Goal: Information Seeking & Learning: Learn about a topic

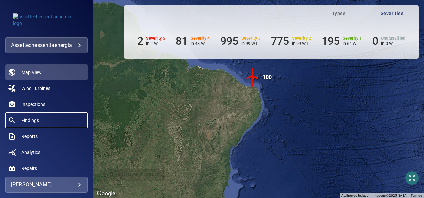
click at [36, 121] on span "Findings" at bounding box center [30, 120] width 18 height 7
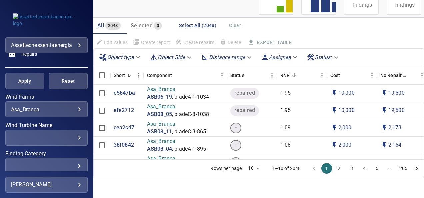
scroll to position [133, 0]
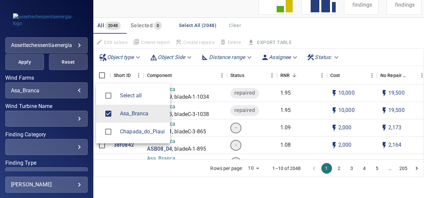
click at [72, 91] on body "**********" at bounding box center [212, 99] width 424 height 198
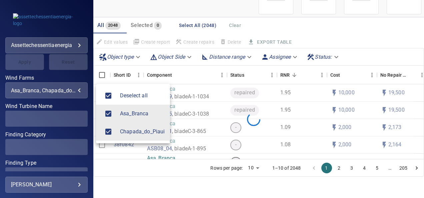
scroll to position [46, 0]
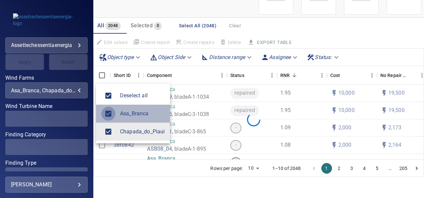
type input "**********"
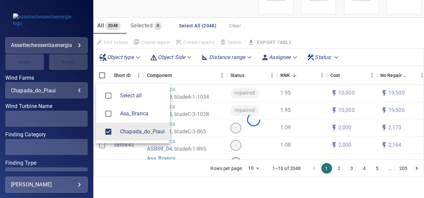
click at [194, 78] on div at bounding box center [212, 99] width 424 height 198
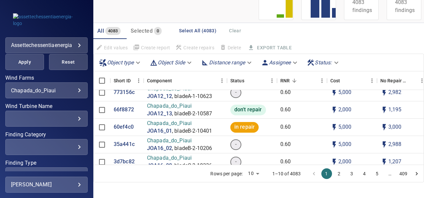
scroll to position [2436, 0]
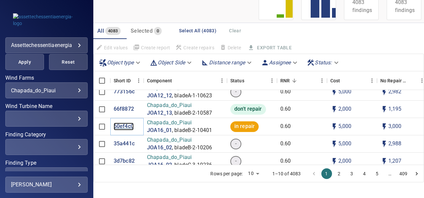
click at [127, 125] on p "60ef4c0" at bounding box center [124, 127] width 20 height 8
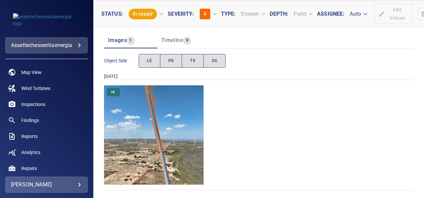
scroll to position [64, 0]
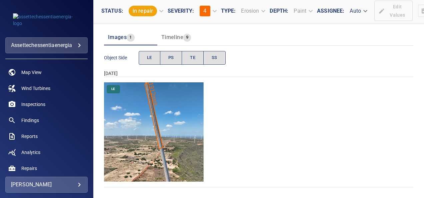
click at [154, 113] on img "Chapada_do_Piaui/JOA16_01/2024-12-11-1/2024-12-11-2/image81wp81.jpg" at bounding box center [154, 132] width 100 height 100
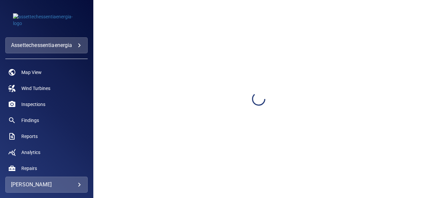
click at [154, 113] on div at bounding box center [258, 99] width 331 height 198
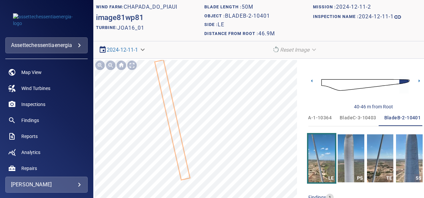
scroll to position [0, 19]
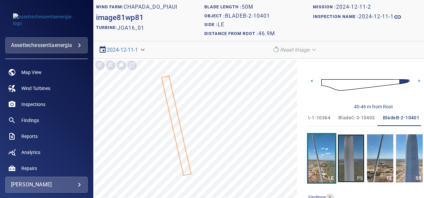
click at [347, 158] on img "button" at bounding box center [351, 158] width 27 height 48
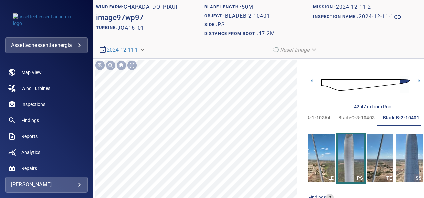
scroll to position [45, 0]
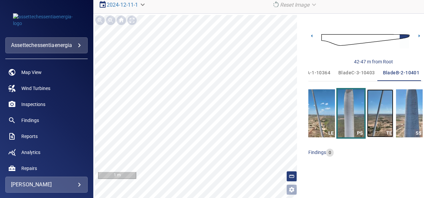
click at [380, 114] on img "button" at bounding box center [380, 113] width 27 height 48
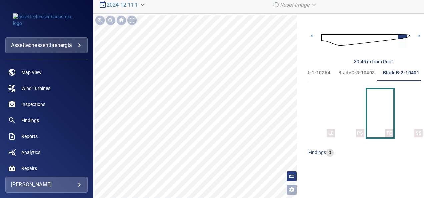
scroll to position [0, 19]
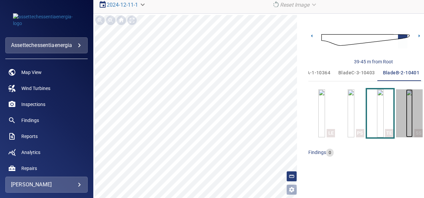
click at [407, 124] on img "button" at bounding box center [409, 113] width 7 height 48
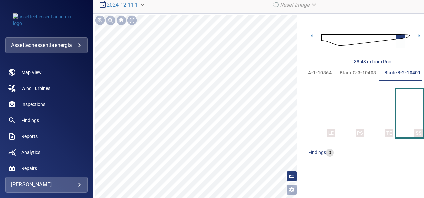
scroll to position [0, 19]
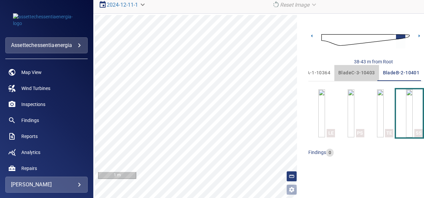
click at [359, 73] on span "bladeC-3-10403" at bounding box center [357, 73] width 37 height 8
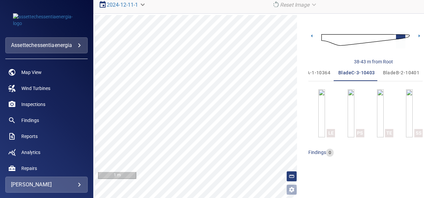
click at [313, 72] on span "bladeA-1-10364" at bounding box center [312, 73] width 37 height 8
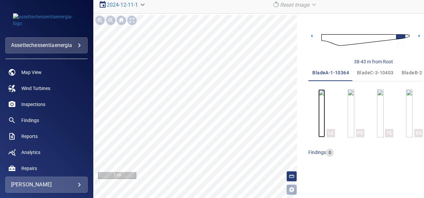
click at [319, 109] on img "button" at bounding box center [322, 113] width 7 height 48
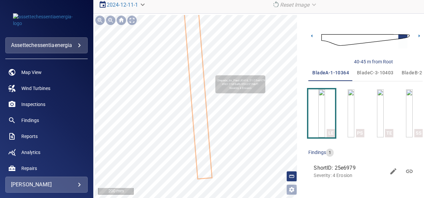
click at [202, 72] on icon at bounding box center [194, 44] width 35 height 269
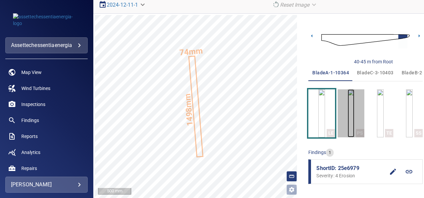
click at [348, 115] on img "button" at bounding box center [351, 113] width 7 height 48
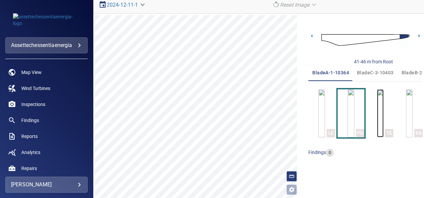
click at [377, 116] on img "button" at bounding box center [380, 113] width 7 height 48
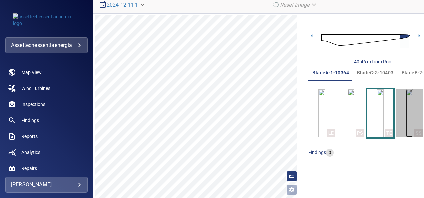
click at [406, 115] on img "button" at bounding box center [409, 113] width 7 height 48
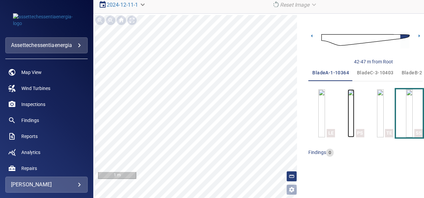
click at [348, 114] on img "button" at bounding box center [351, 113] width 7 height 48
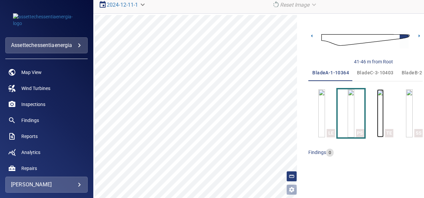
click at [377, 110] on img "button" at bounding box center [380, 113] width 7 height 48
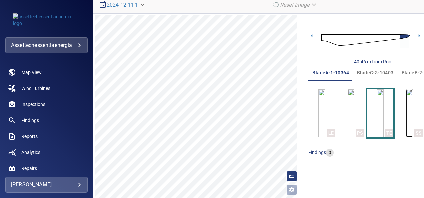
click at [406, 107] on img "button" at bounding box center [409, 113] width 7 height 48
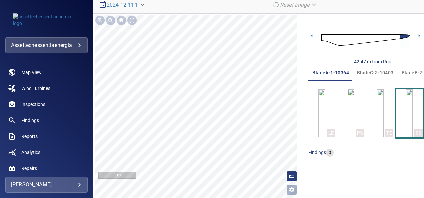
click at [375, 73] on span "bladeC-3-10403" at bounding box center [375, 73] width 37 height 8
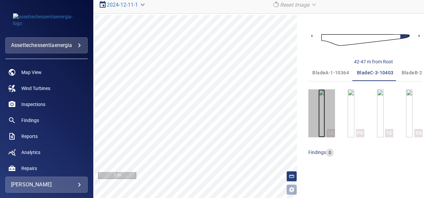
click at [324, 112] on img "button" at bounding box center [322, 113] width 7 height 48
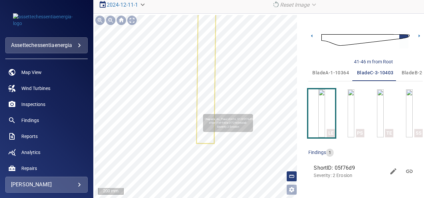
click at [202, 110] on icon at bounding box center [206, 61] width 19 height 166
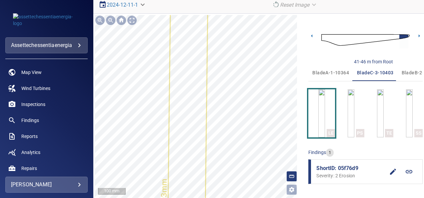
click at [181, 198] on html "**********" at bounding box center [212, 99] width 424 height 198
